Goal: Task Accomplishment & Management: Manage account settings

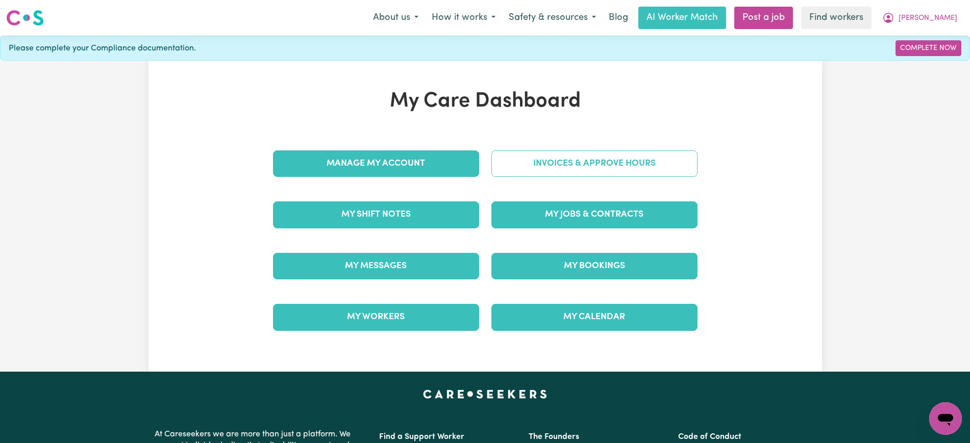
click at [596, 155] on link "Invoices & Approve Hours" at bounding box center [594, 164] width 206 height 27
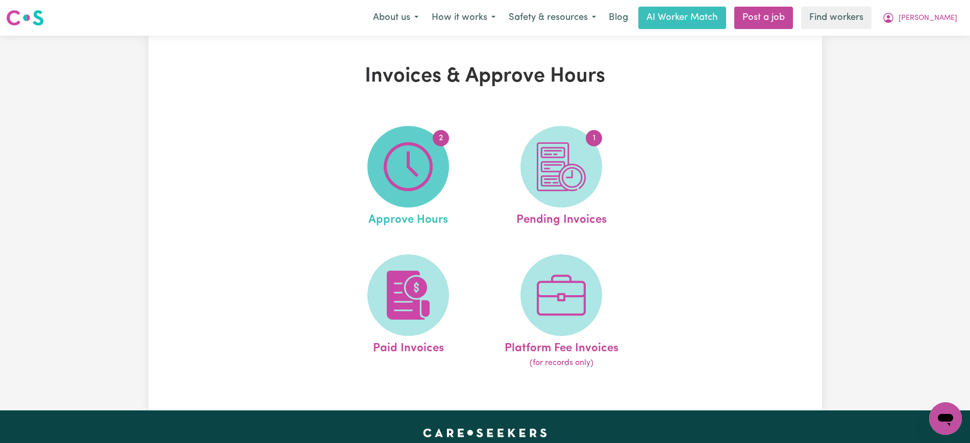
click at [386, 154] on img at bounding box center [408, 166] width 49 height 49
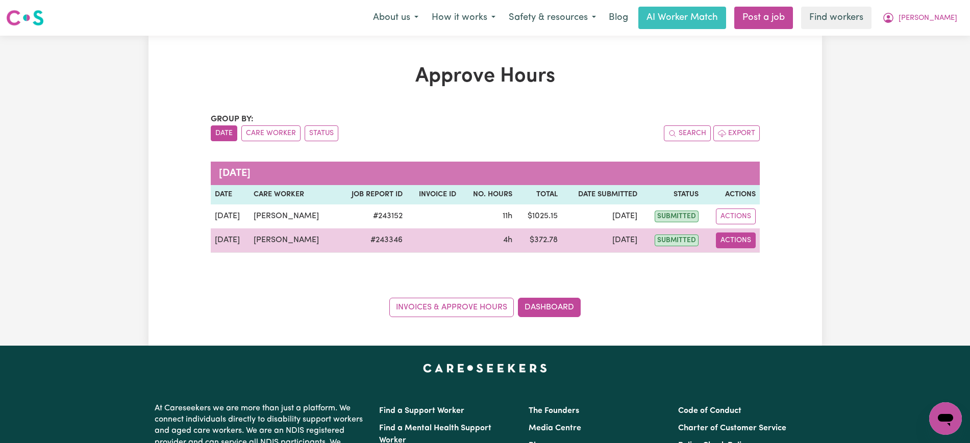
click at [724, 241] on button "Actions" at bounding box center [736, 241] width 40 height 16
click at [734, 262] on link "View Job Report" at bounding box center [760, 264] width 87 height 20
select select "pm"
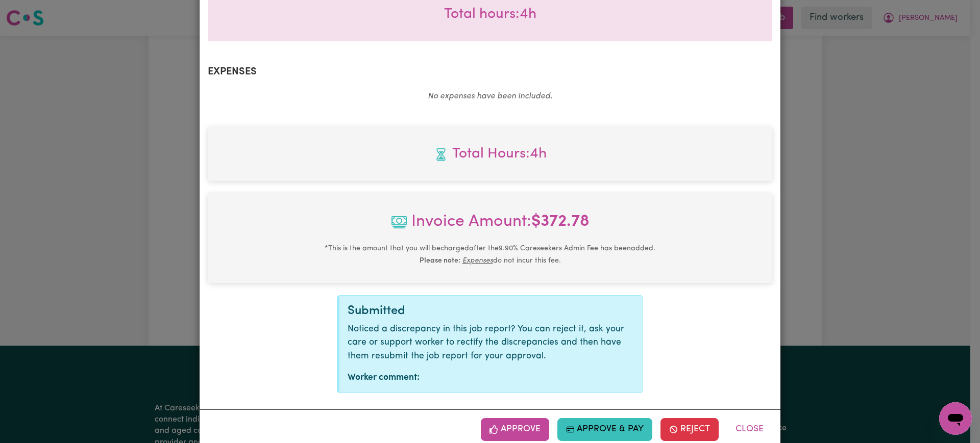
scroll to position [343, 0]
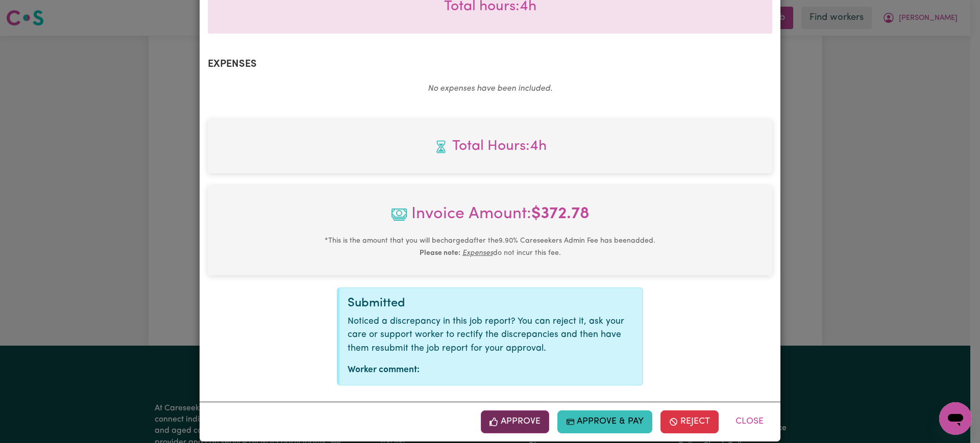
click at [532, 412] on button "Approve" at bounding box center [515, 422] width 68 height 22
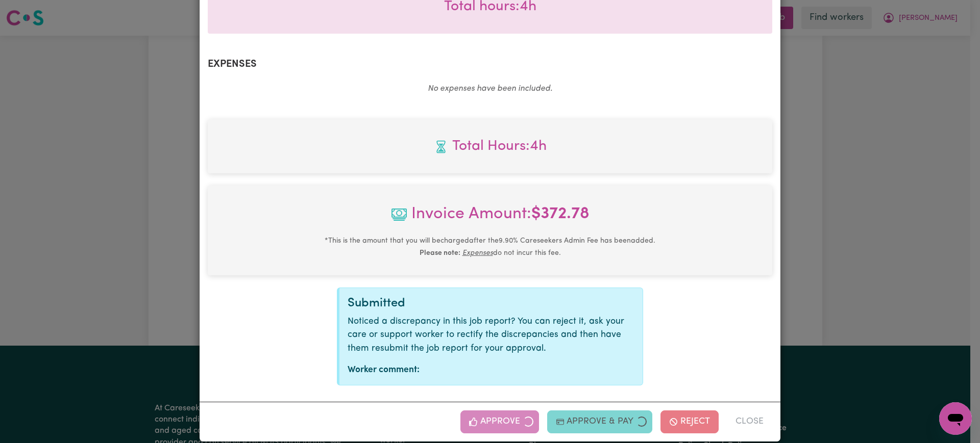
click at [907, 279] on div "Job Report # 243346 - Lena Hughes Summary Job report # 243346 Client name: Judi…" at bounding box center [490, 221] width 980 height 443
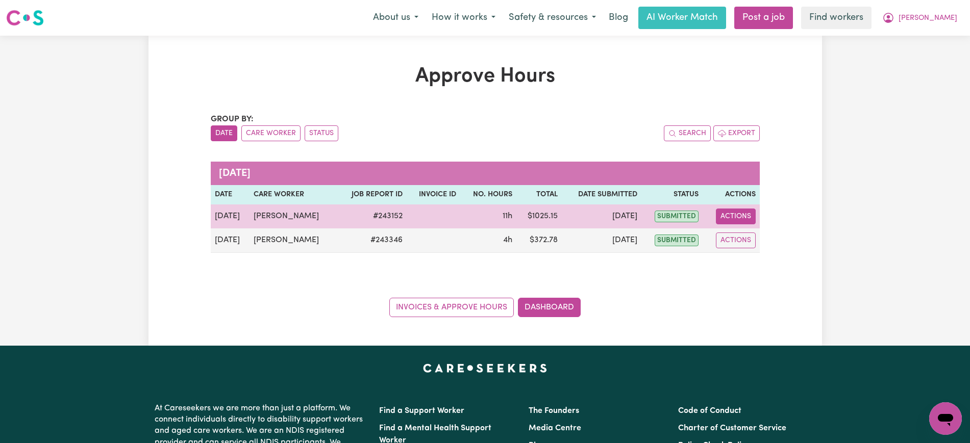
click at [728, 215] on button "Actions" at bounding box center [736, 217] width 40 height 16
click at [744, 247] on link "View Job Report" at bounding box center [760, 240] width 87 height 20
select select "pm"
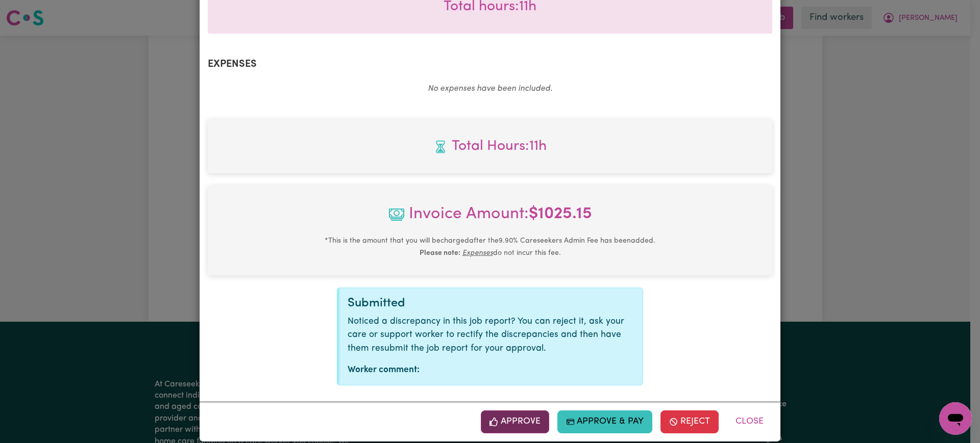
click at [525, 411] on button "Approve" at bounding box center [515, 422] width 68 height 22
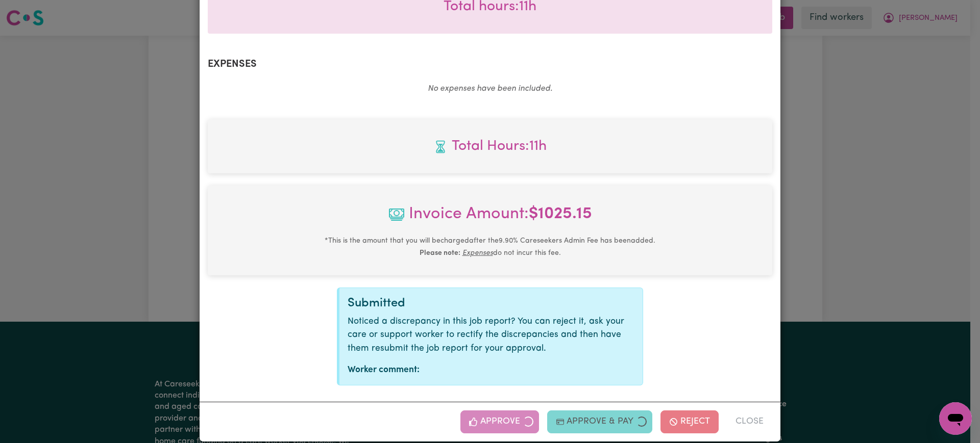
click at [895, 222] on div "Job Report # 243152 - Lena Hughes Summary Job report # 243152 Client name: Judi…" at bounding box center [490, 221] width 980 height 443
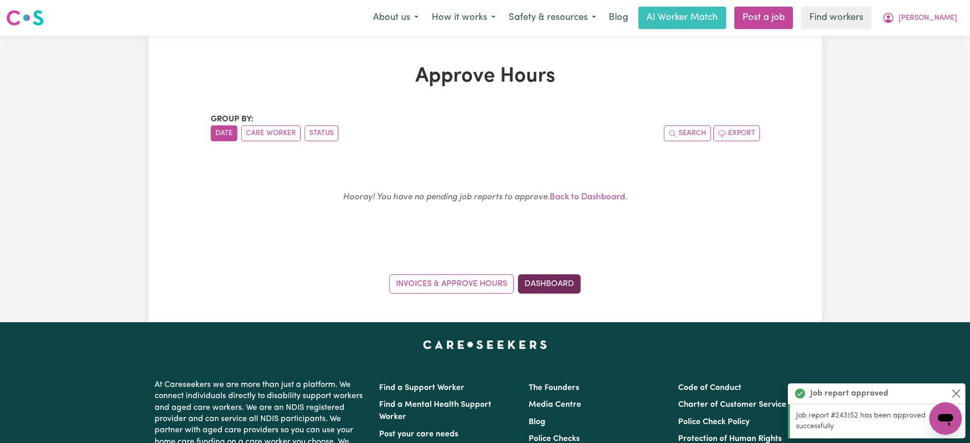
click at [564, 284] on link "Dashboard" at bounding box center [549, 283] width 63 height 19
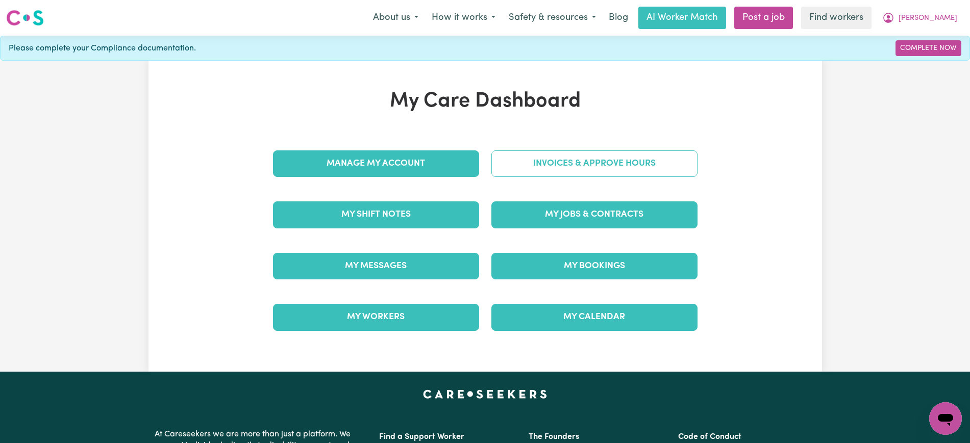
click at [605, 161] on link "Invoices & Approve Hours" at bounding box center [594, 164] width 206 height 27
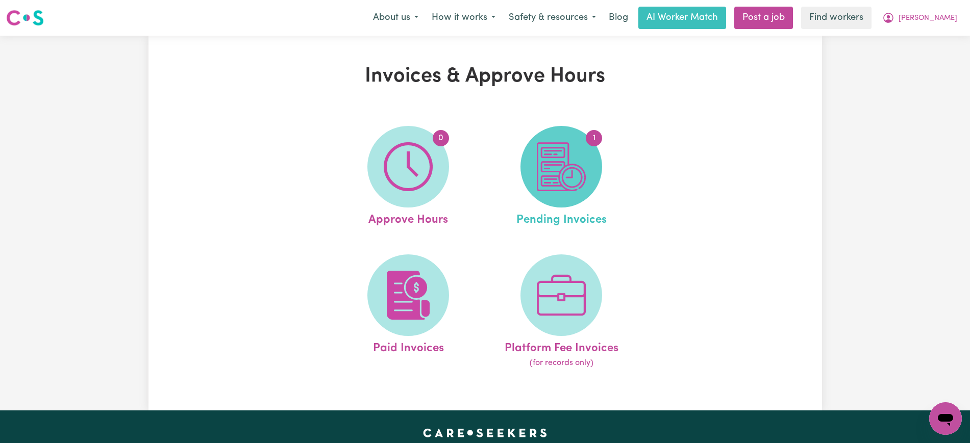
click at [564, 188] on img at bounding box center [561, 166] width 49 height 49
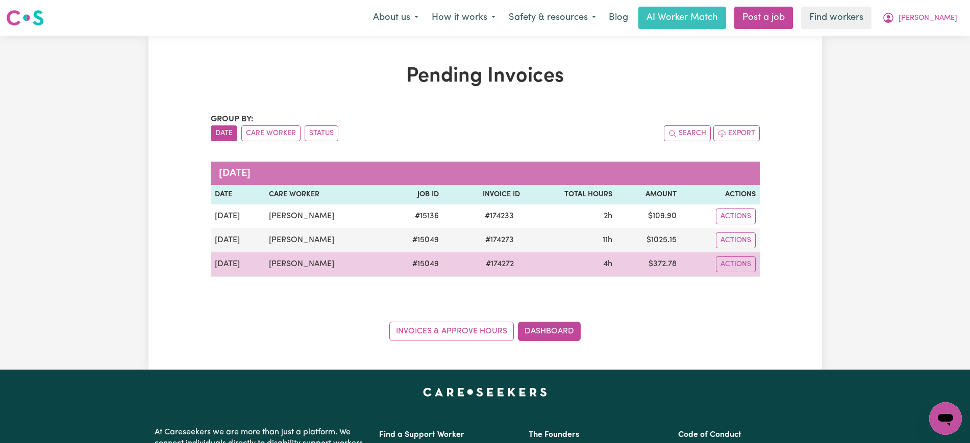
click at [489, 265] on span "# 174272" at bounding box center [500, 264] width 40 height 12
click at [504, 265] on span "# 174272" at bounding box center [500, 264] width 40 height 12
click at [492, 265] on span "# 174272" at bounding box center [500, 264] width 40 height 12
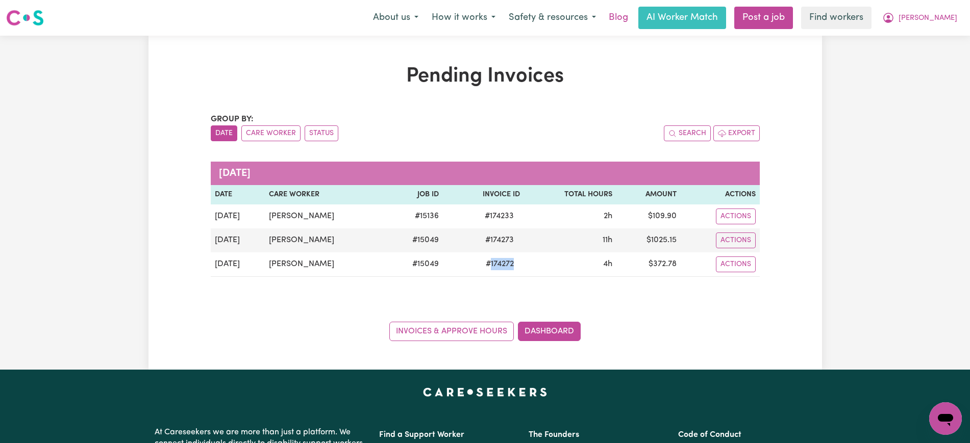
copy span "174272"
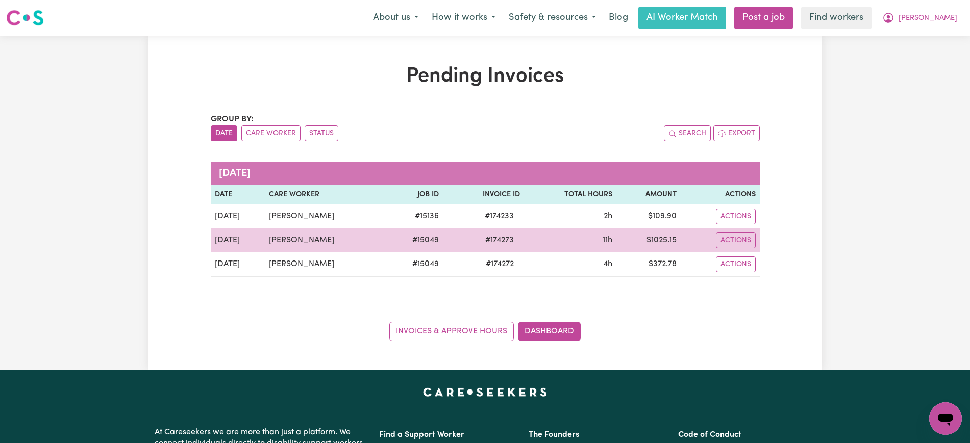
click at [490, 235] on span "# 174273" at bounding box center [499, 240] width 41 height 12
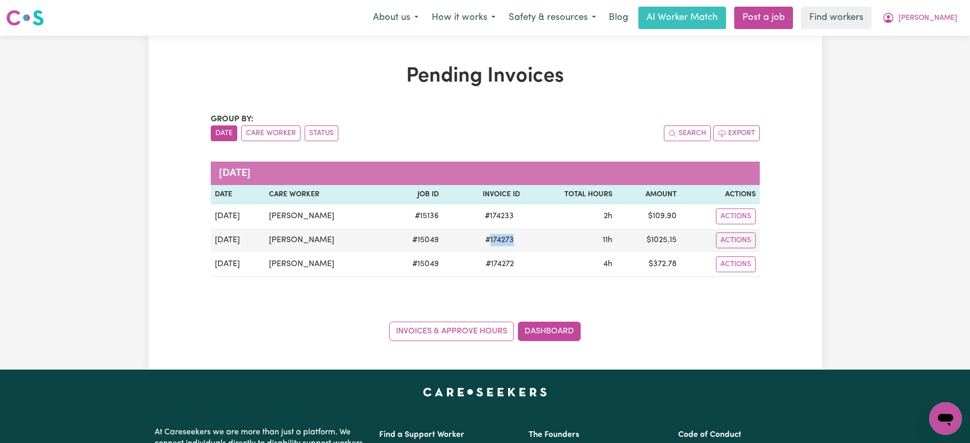
copy span "174273"
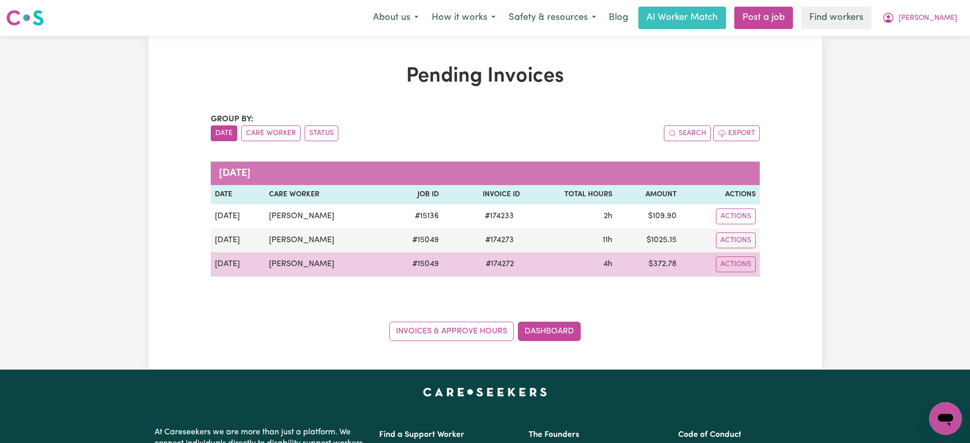
click at [668, 261] on td "$ 372.78" at bounding box center [648, 265] width 64 height 24
click at [668, 262] on td "$ 372.78" at bounding box center [648, 265] width 64 height 24
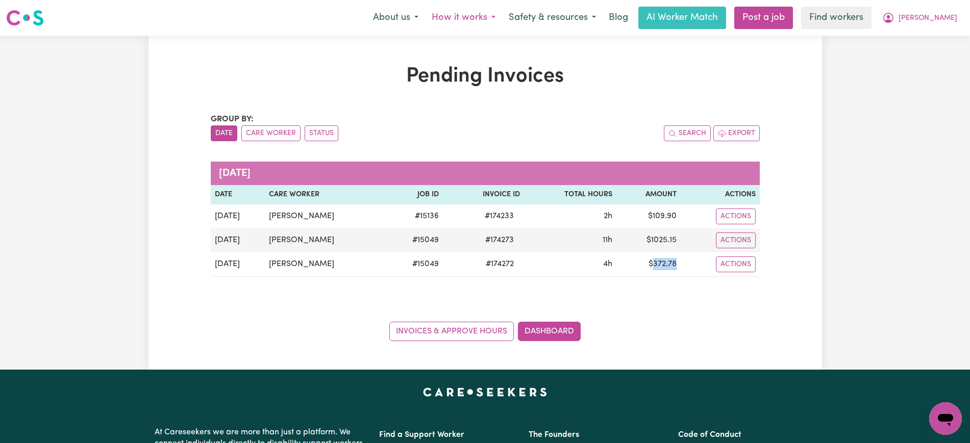
copy td "372.78"
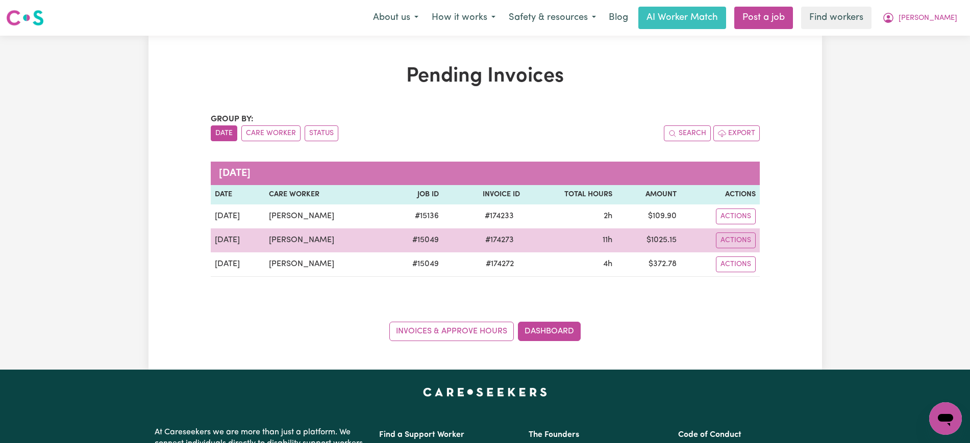
click at [658, 242] on td "$ 1025.15" at bounding box center [648, 241] width 64 height 24
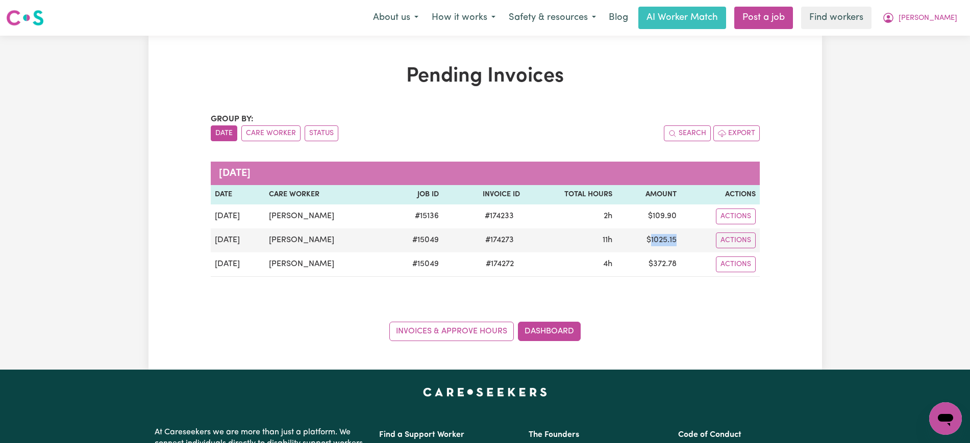
copy td "1025.15"
click at [931, 11] on button "[PERSON_NAME]" at bounding box center [919, 17] width 88 height 21
click at [926, 54] on link "Logout" at bounding box center [923, 58] width 81 height 19
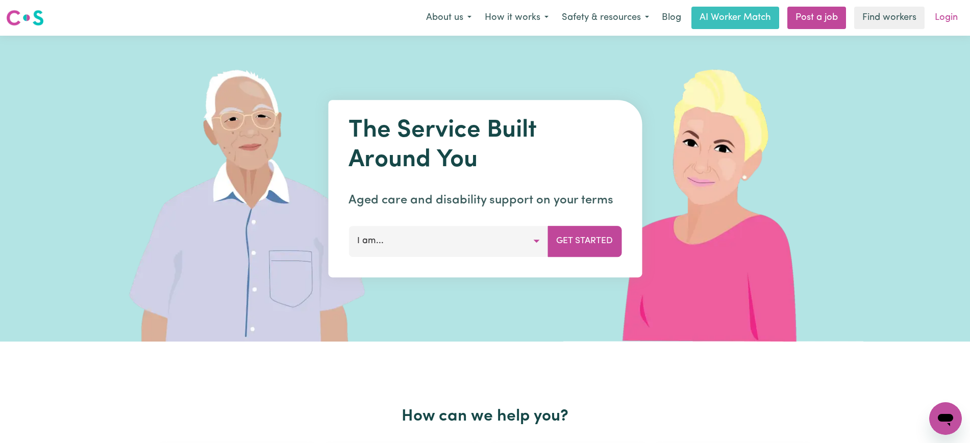
click at [943, 21] on link "Login" at bounding box center [946, 18] width 35 height 22
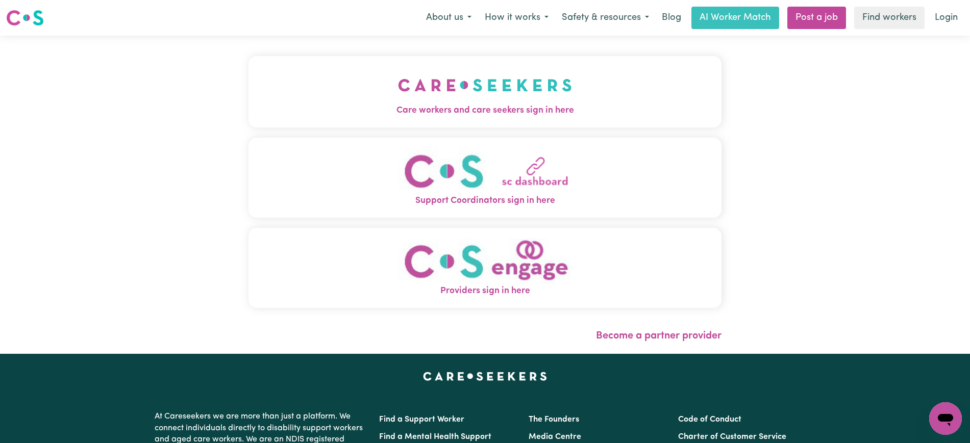
click at [476, 85] on img "Care workers and care seekers sign in here" at bounding box center [485, 85] width 174 height 38
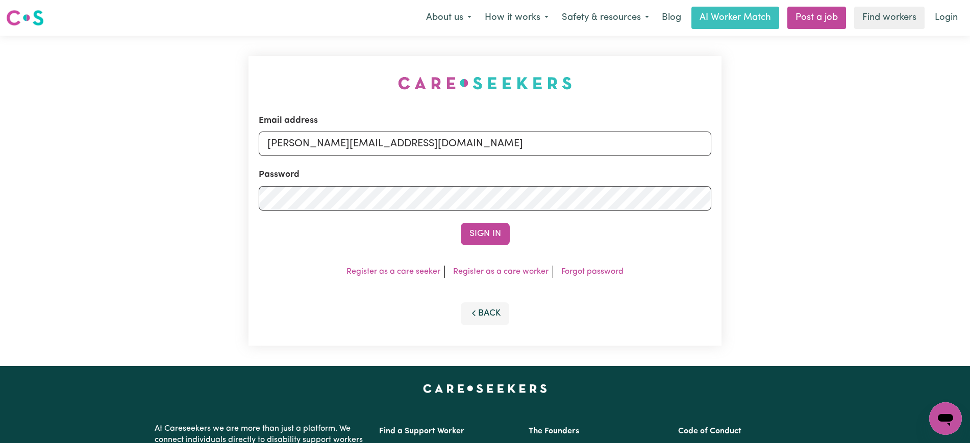
drag, startPoint x: 230, startPoint y: 24, endPoint x: 298, endPoint y: 48, distance: 72.9
click at [226, 24] on div "Menu About us How it works Safety & resources Blog AI Worker Match Post a job F…" at bounding box center [485, 17] width 970 height 23
drag, startPoint x: 448, startPoint y: 136, endPoint x: 471, endPoint y: 146, distance: 25.1
click at [449, 137] on input "yvonne@careseekers.com.au" at bounding box center [485, 144] width 453 height 24
click at [425, 155] on input "yvonne@careseekers.com.au" at bounding box center [485, 144] width 453 height 24
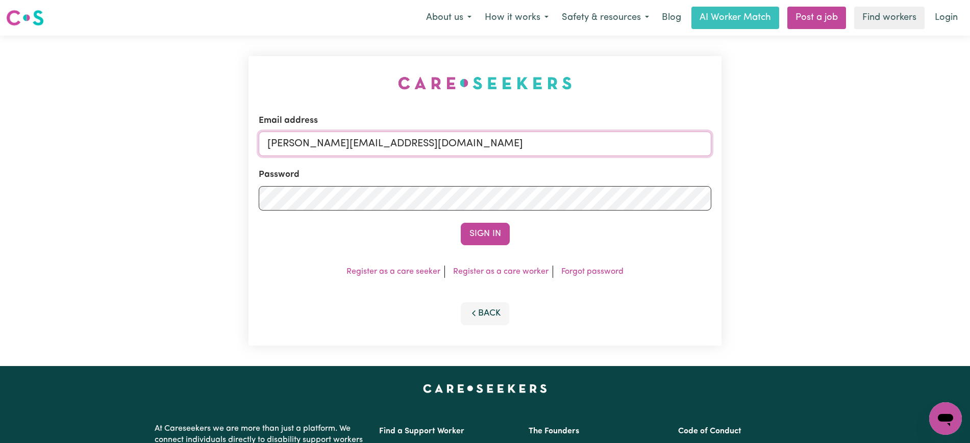
click at [425, 150] on input "yvonne@careseekers.com.au" at bounding box center [485, 144] width 453 height 24
drag, startPoint x: 330, startPoint y: 146, endPoint x: 633, endPoint y: 154, distance: 303.7
click at [636, 158] on form "Email address SUPERUSER~1047182563@qq.com Password Sign In" at bounding box center [485, 179] width 453 height 131
type input "superuser~rogerokellknc@careseekers.com.au"
click at [461, 223] on button "Sign In" at bounding box center [485, 234] width 49 height 22
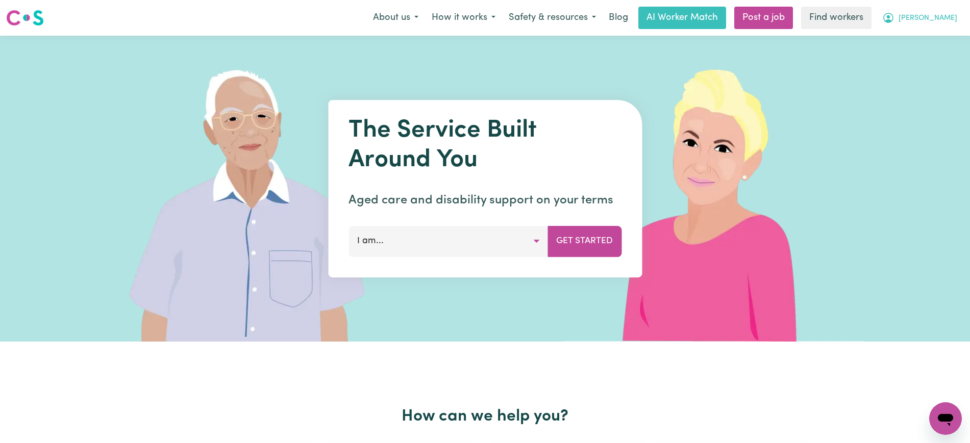
click at [894, 20] on icon "My Account" at bounding box center [888, 18] width 12 height 12
click at [924, 58] on link "Logout" at bounding box center [923, 58] width 81 height 19
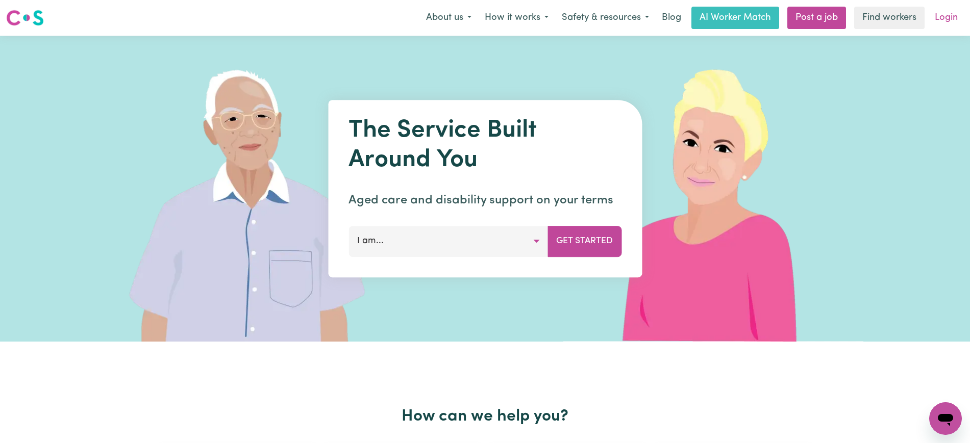
click at [934, 24] on link "Login" at bounding box center [946, 18] width 35 height 22
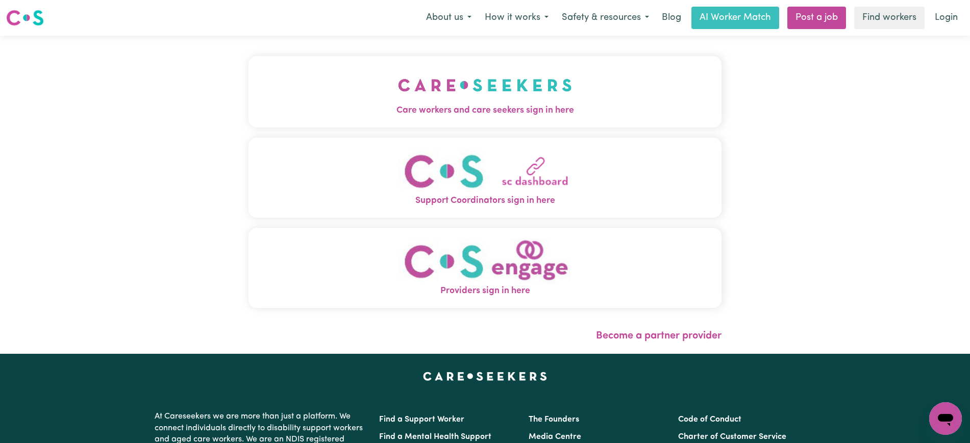
click at [504, 254] on img "Providers sign in here" at bounding box center [485, 261] width 174 height 46
